Goal: Obtain resource: Obtain resource

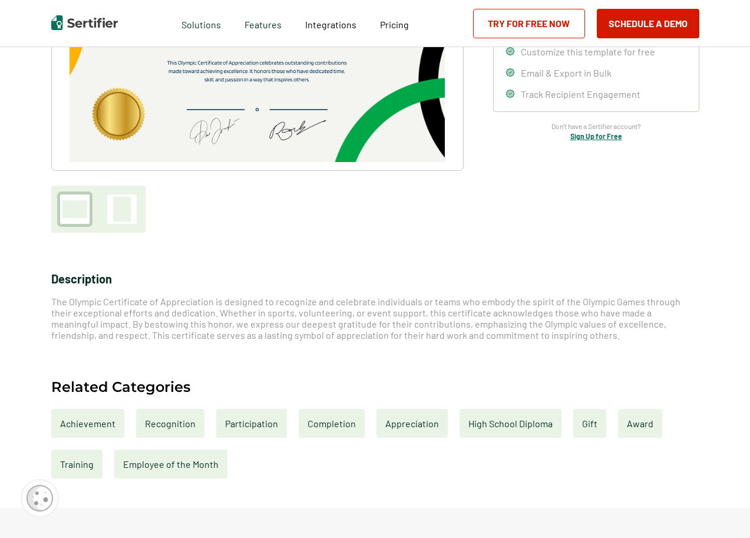
scroll to position [295, 0]
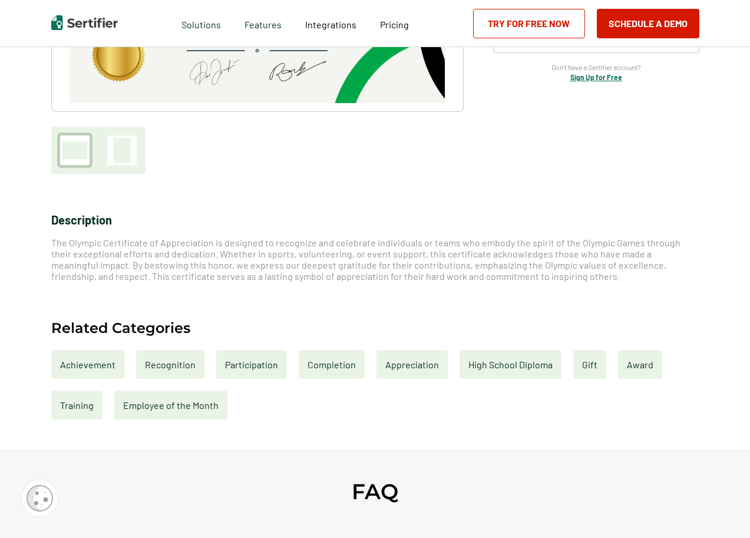
click at [331, 361] on div "Completion" at bounding box center [332, 364] width 66 height 29
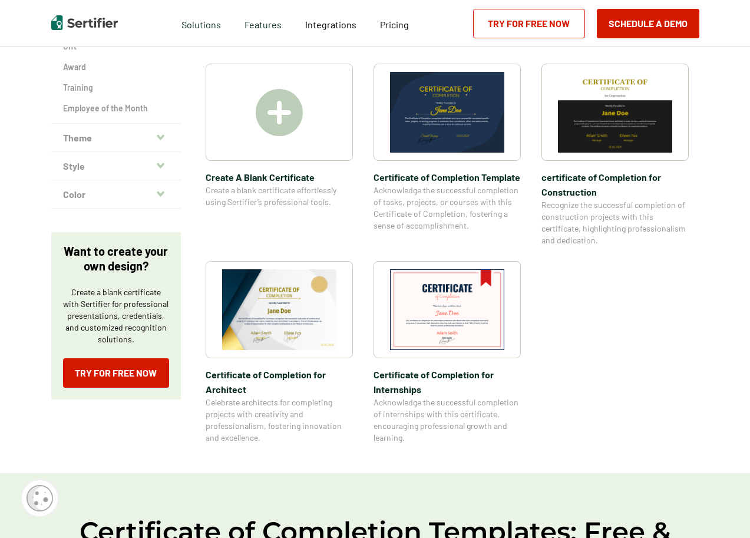
scroll to position [177, 0]
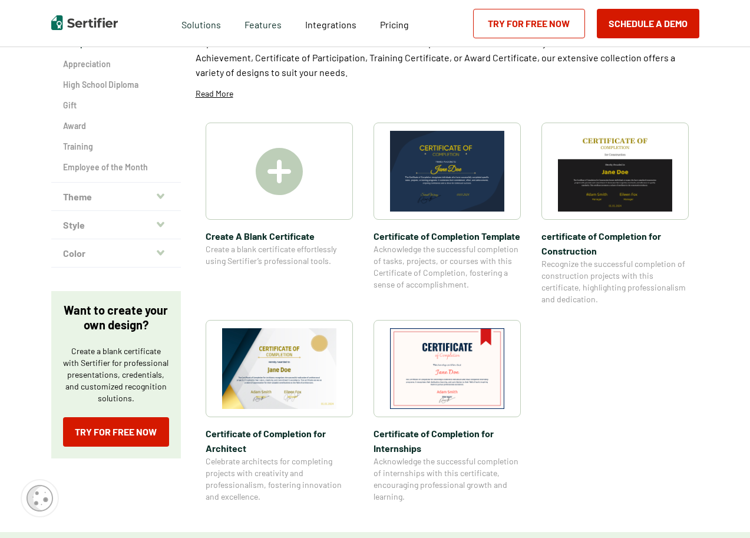
click at [300, 368] on img at bounding box center [279, 368] width 114 height 81
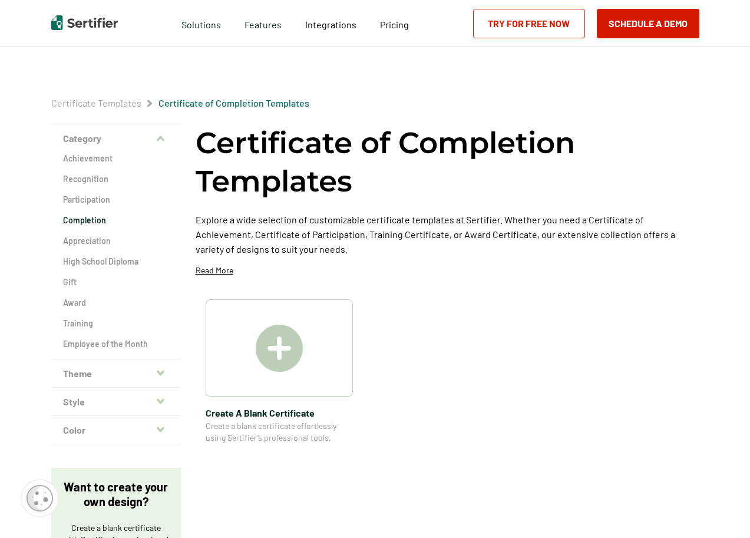
scroll to position [177, 0]
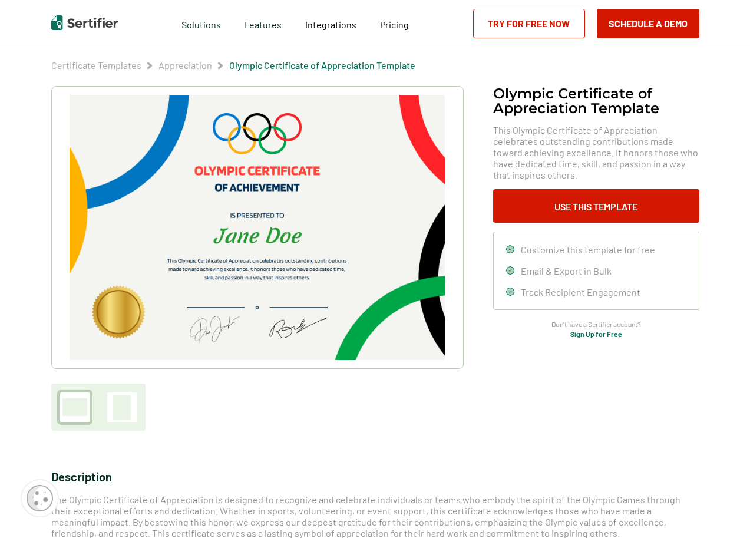
scroll to position [59, 0]
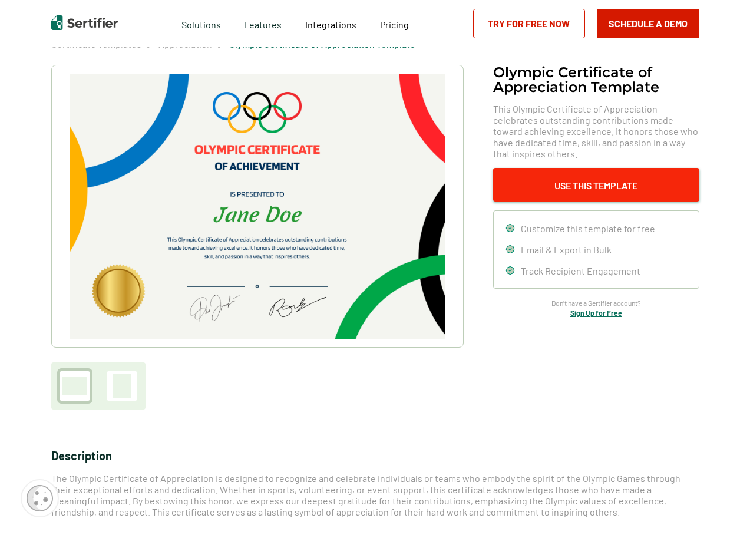
click at [594, 183] on button "Use This Template" at bounding box center [596, 185] width 206 height 34
